Goal: Book appointment/travel/reservation

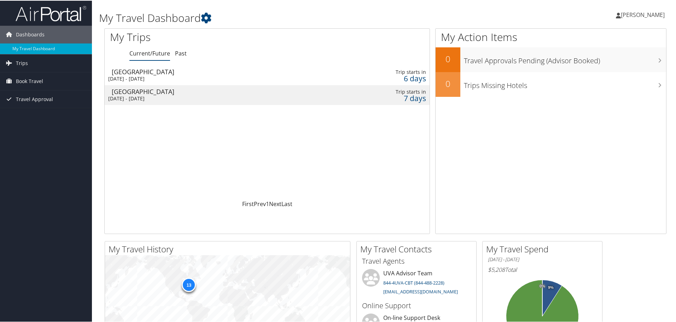
click at [298, 87] on td "Boston Fri 17 Oct 2025 - Fri 17 Oct 2025" at bounding box center [209, 95] width 208 height 20
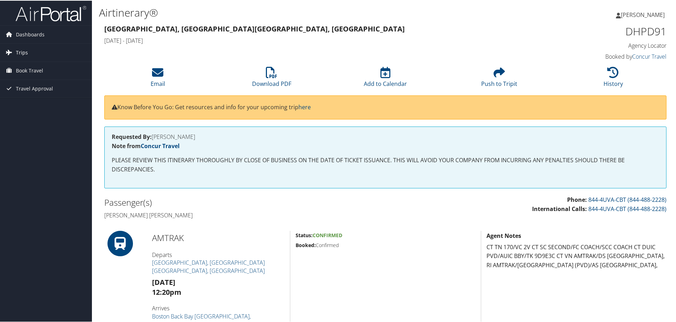
drag, startPoint x: 25, startPoint y: 50, endPoint x: 31, endPoint y: 51, distance: 5.9
click at [25, 50] on span "Trips" at bounding box center [22, 52] width 12 height 18
click at [41, 66] on link "Current/Future Trips" at bounding box center [46, 66] width 92 height 11
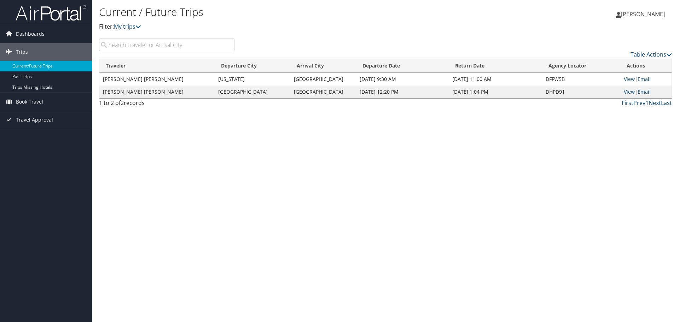
click at [161, 76] on td "CAROLINE ROSE VANGSNES" at bounding box center [156, 79] width 115 height 13
click at [632, 77] on link "View" at bounding box center [629, 79] width 11 height 7
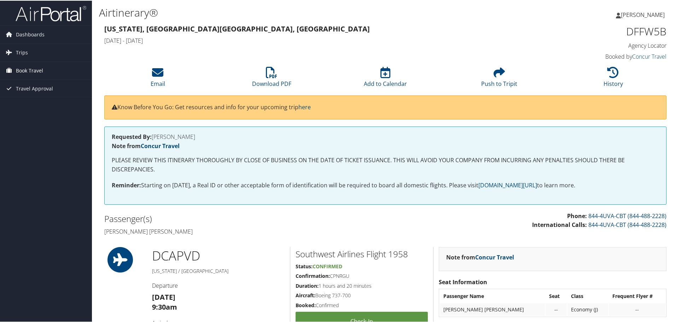
click at [35, 70] on span "Book Travel" at bounding box center [29, 70] width 27 height 18
click at [28, 108] on link "Book/Manage Online Trips" at bounding box center [46, 105] width 92 height 11
